Goal: Information Seeking & Learning: Check status

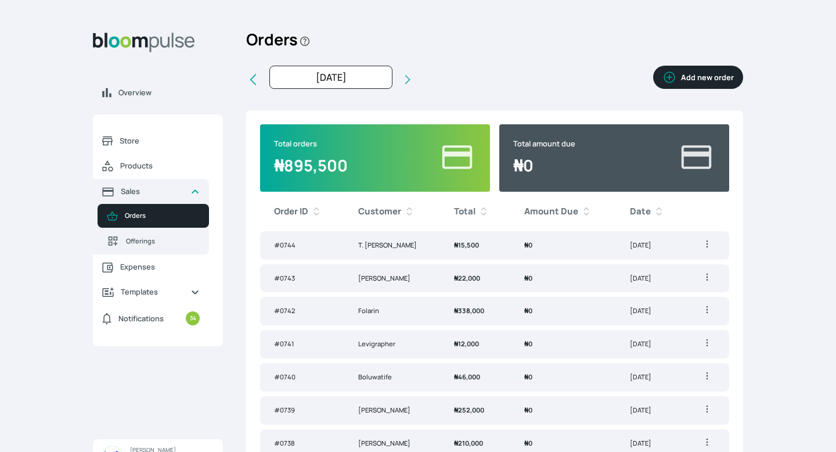
scroll to position [22, 0]
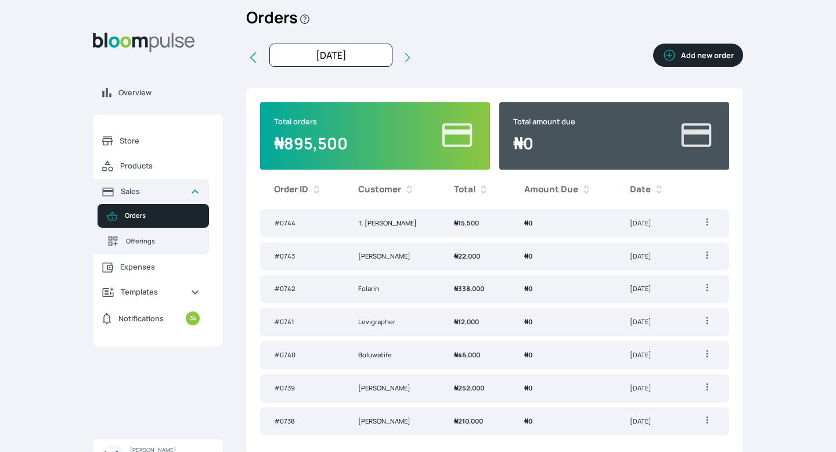
click at [250, 55] on icon at bounding box center [253, 58] width 14 height 14
type input "[DATE]"
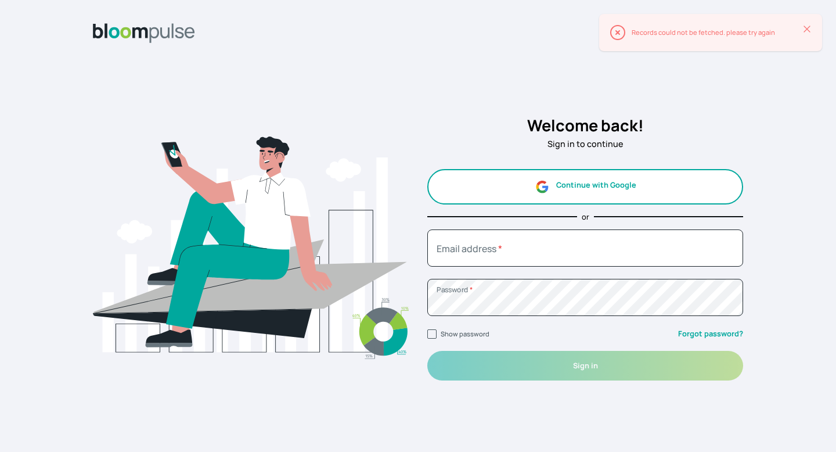
click at [641, 188] on button "Continue with Google" at bounding box center [585, 186] width 316 height 35
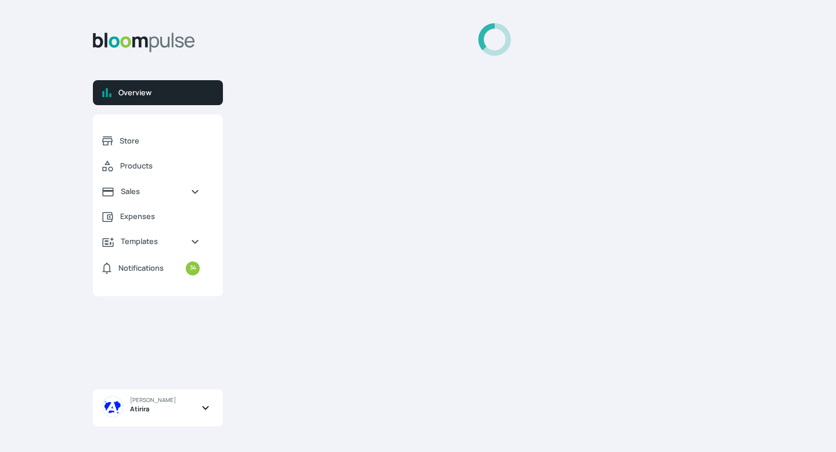
select select "2025"
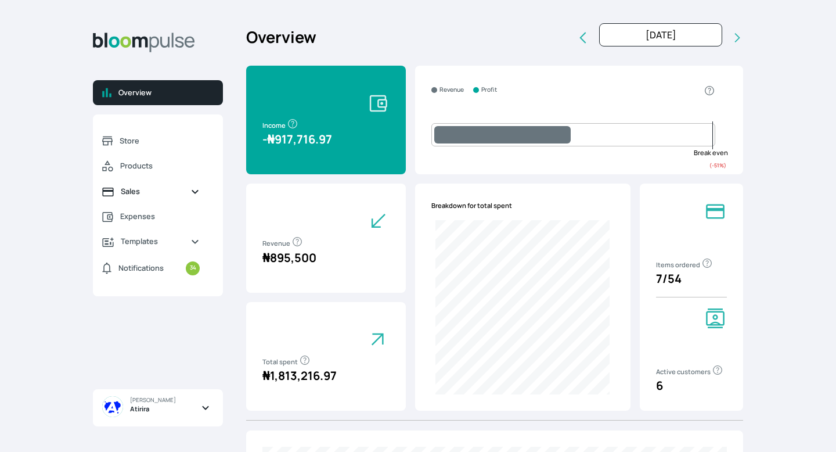
click at [165, 201] on link "Sales" at bounding box center [151, 191] width 116 height 25
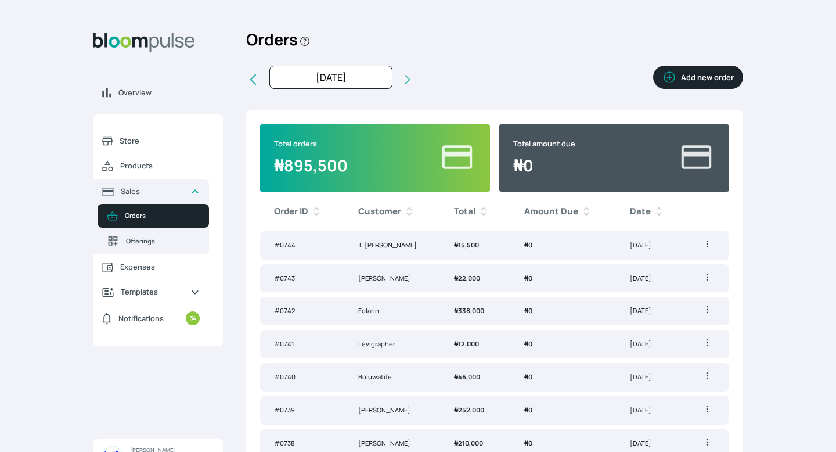
click at [252, 80] on icon at bounding box center [253, 80] width 14 height 14
type input "[DATE]"
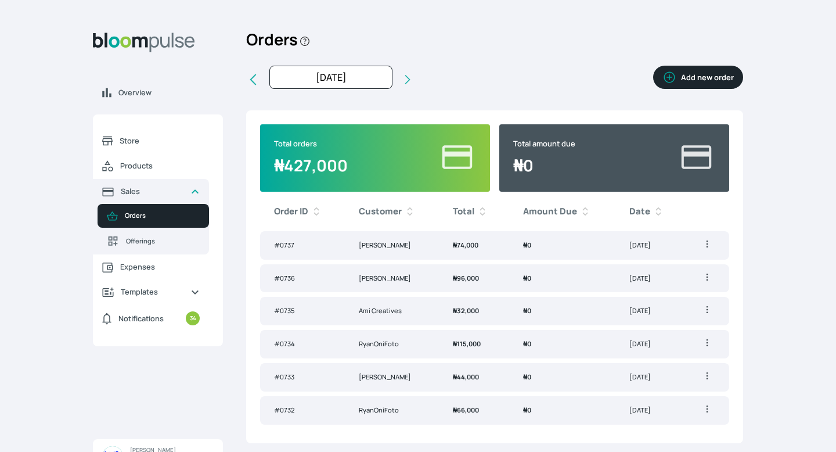
click at [487, 245] on td "₦ 74,000" at bounding box center [474, 245] width 70 height 28
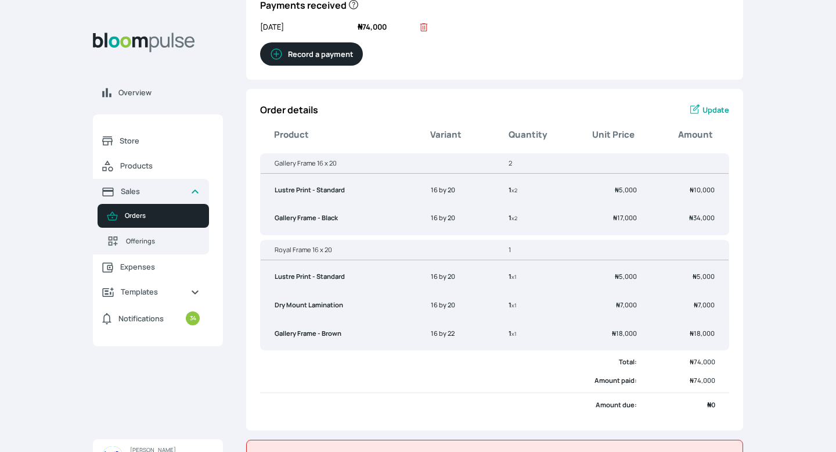
scroll to position [125, 0]
